Goal: Information Seeking & Learning: Compare options

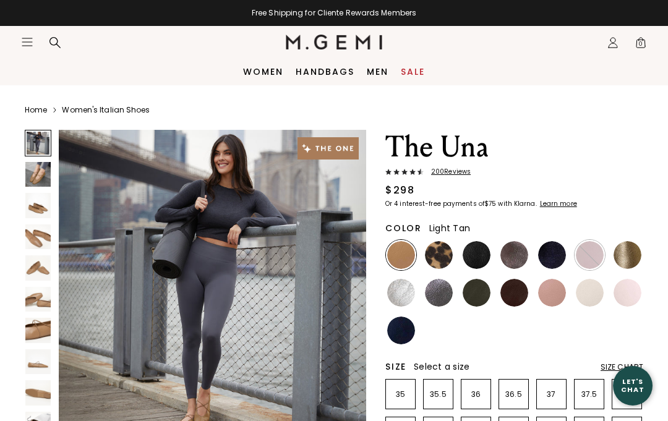
scroll to position [51, 0]
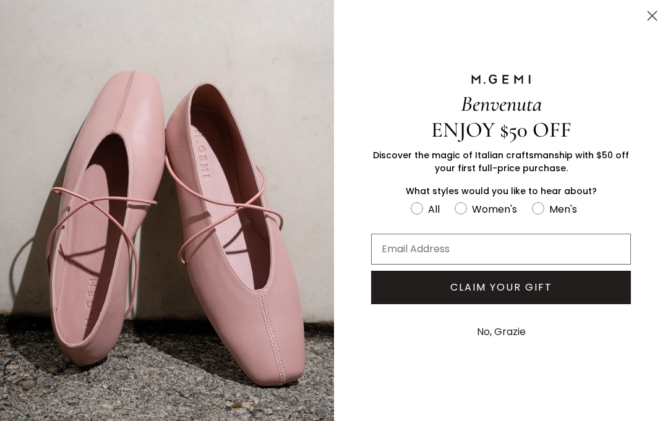
click at [651, 12] on circle "Close dialog" at bounding box center [652, 16] width 20 height 20
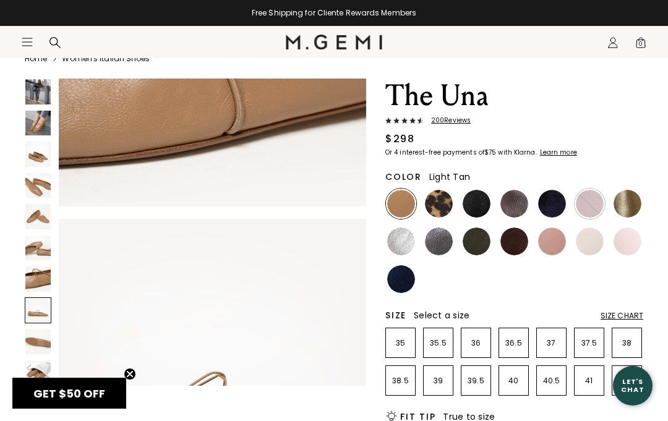
scroll to position [2075, 0]
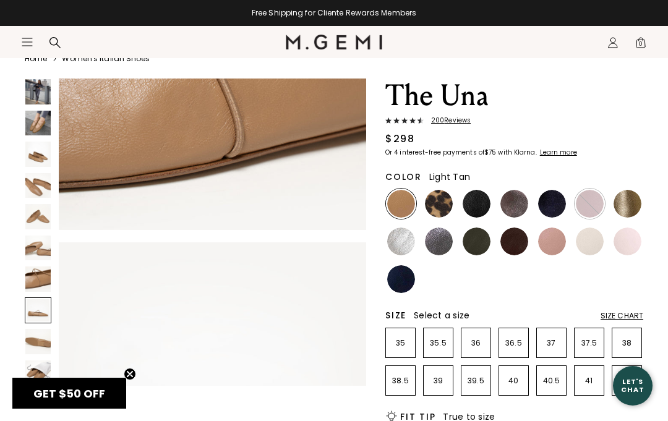
click at [439, 202] on img at bounding box center [439, 204] width 28 height 28
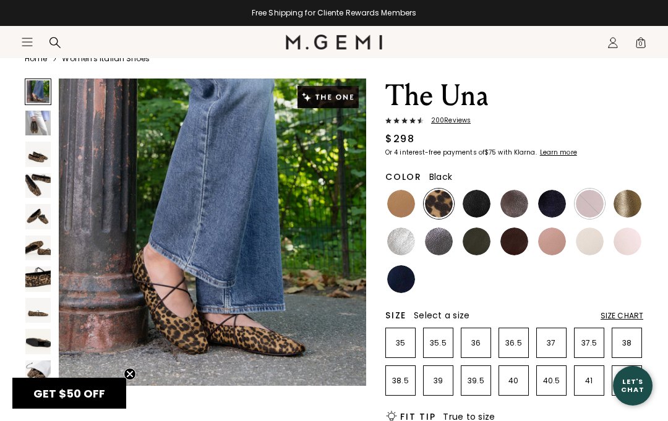
click at [481, 203] on img at bounding box center [476, 204] width 28 height 28
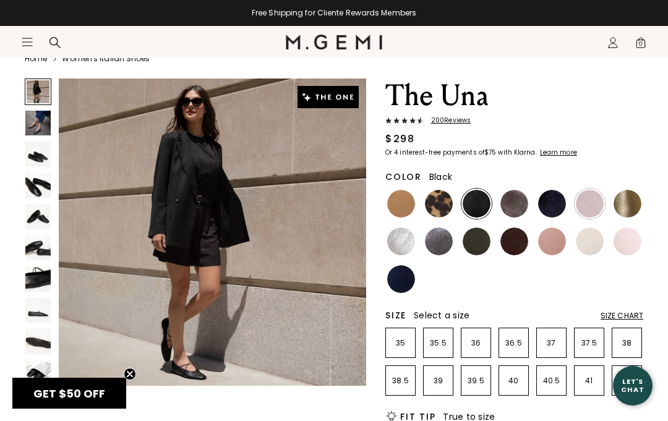
click at [519, 202] on img at bounding box center [514, 204] width 28 height 28
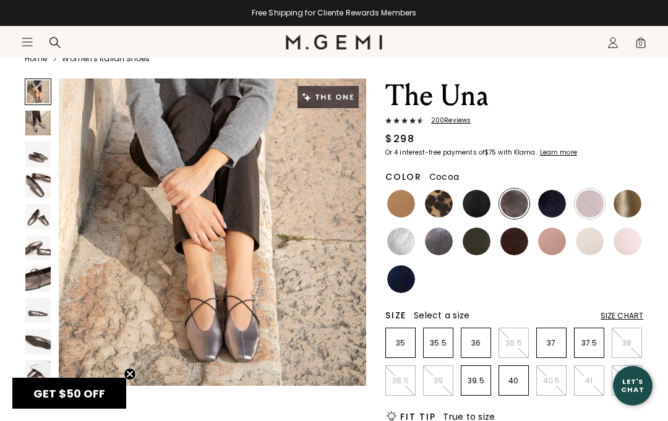
click at [551, 206] on img at bounding box center [552, 204] width 28 height 28
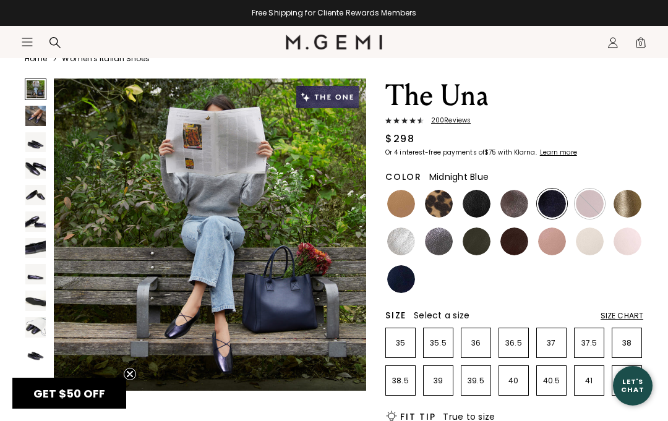
click at [594, 199] on img at bounding box center [590, 204] width 28 height 28
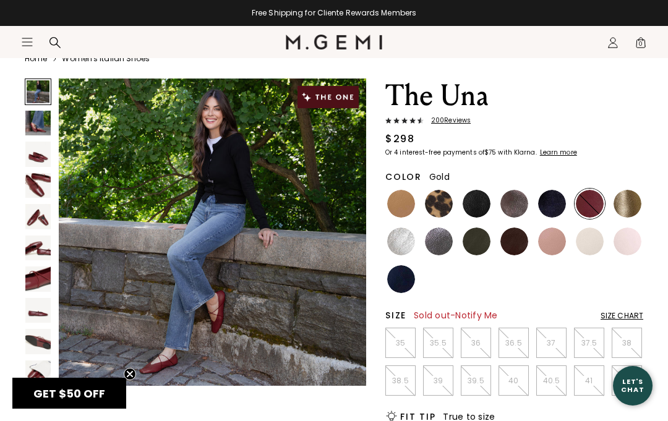
click at [627, 200] on img at bounding box center [627, 204] width 28 height 28
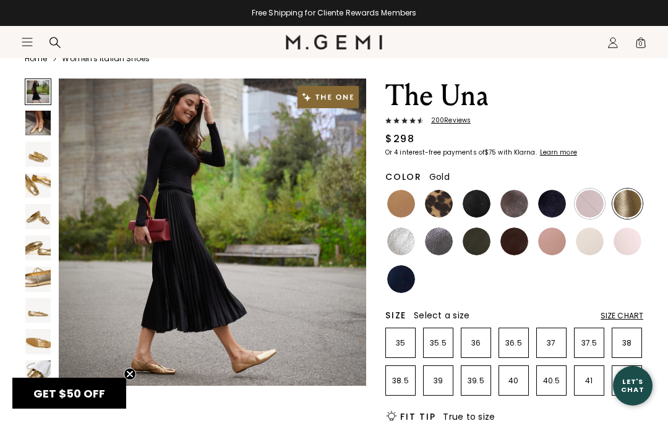
click at [403, 239] on img at bounding box center [401, 241] width 28 height 28
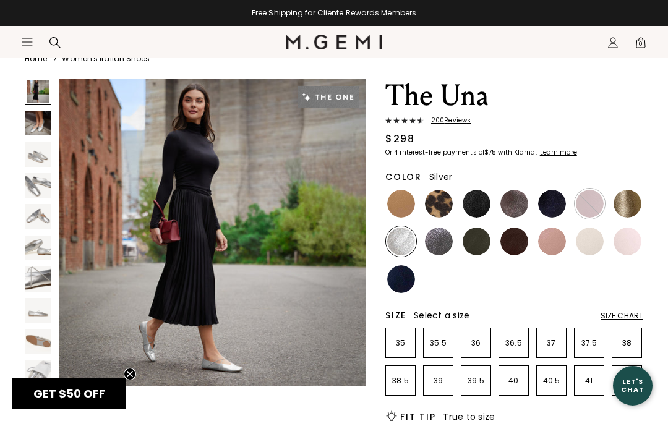
click at [436, 238] on img at bounding box center [439, 241] width 28 height 28
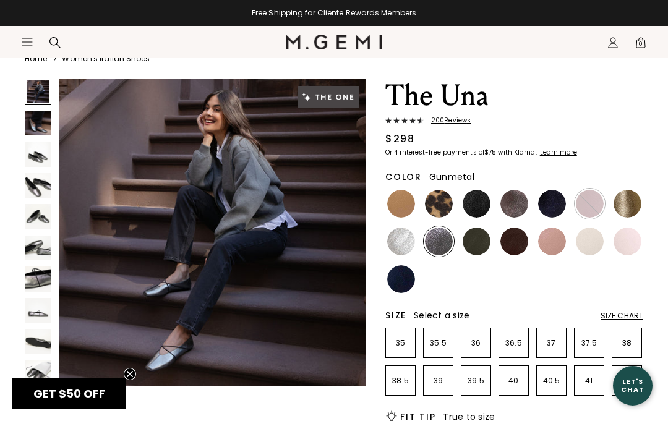
click at [478, 244] on img at bounding box center [476, 241] width 28 height 28
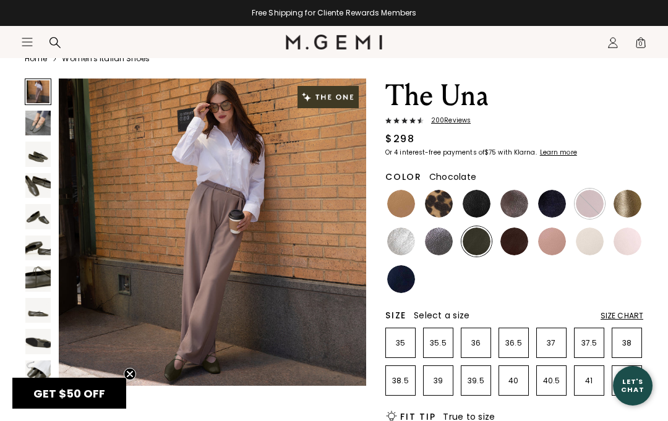
click at [524, 237] on img at bounding box center [514, 241] width 28 height 28
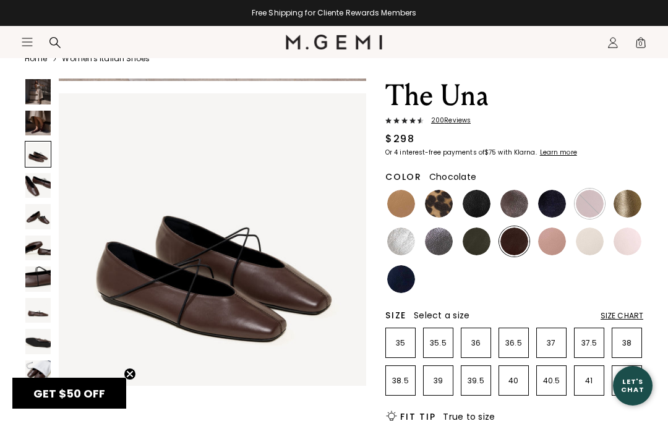
scroll to position [630, 0]
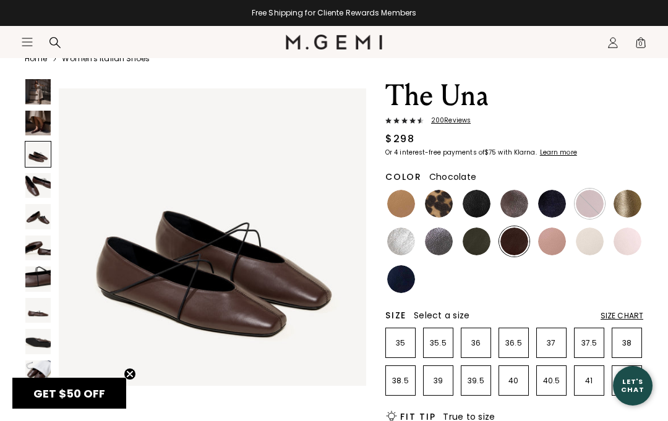
click at [551, 244] on img at bounding box center [552, 241] width 28 height 28
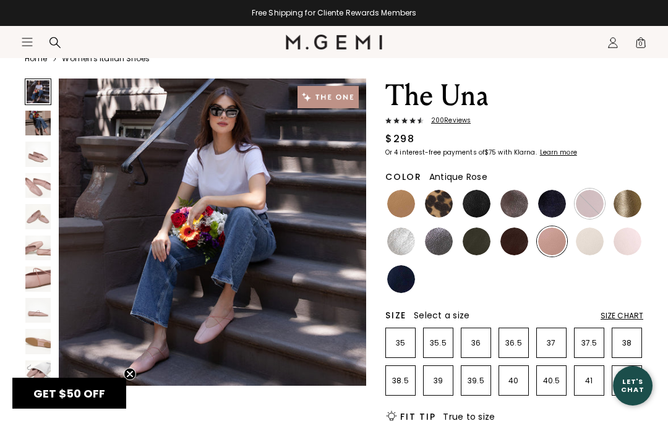
click at [590, 242] on img at bounding box center [590, 241] width 28 height 28
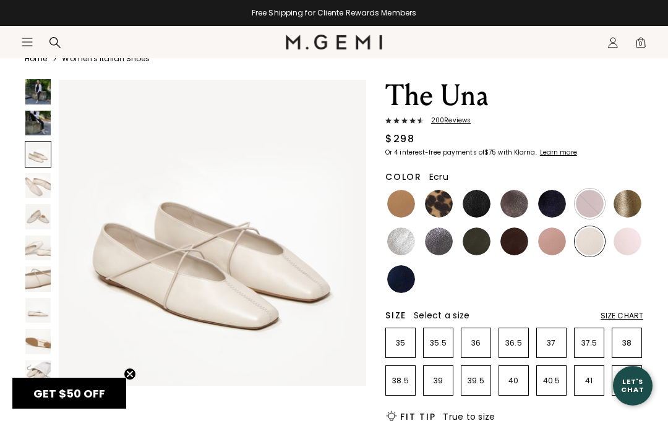
scroll to position [639, 0]
click at [631, 240] on img at bounding box center [627, 241] width 28 height 28
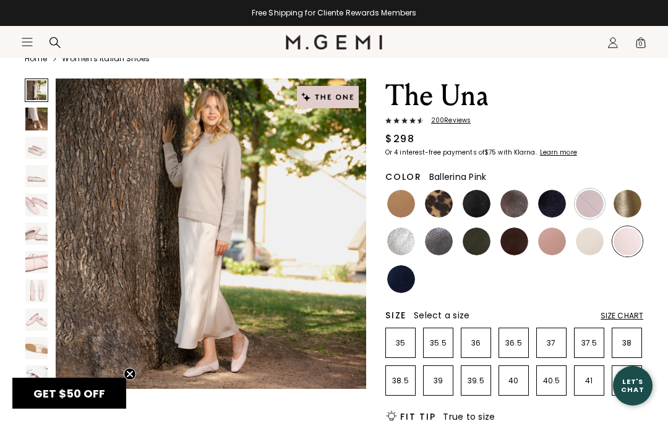
click at [404, 276] on img at bounding box center [401, 279] width 28 height 28
